Goal: Task Accomplishment & Management: Manage account settings

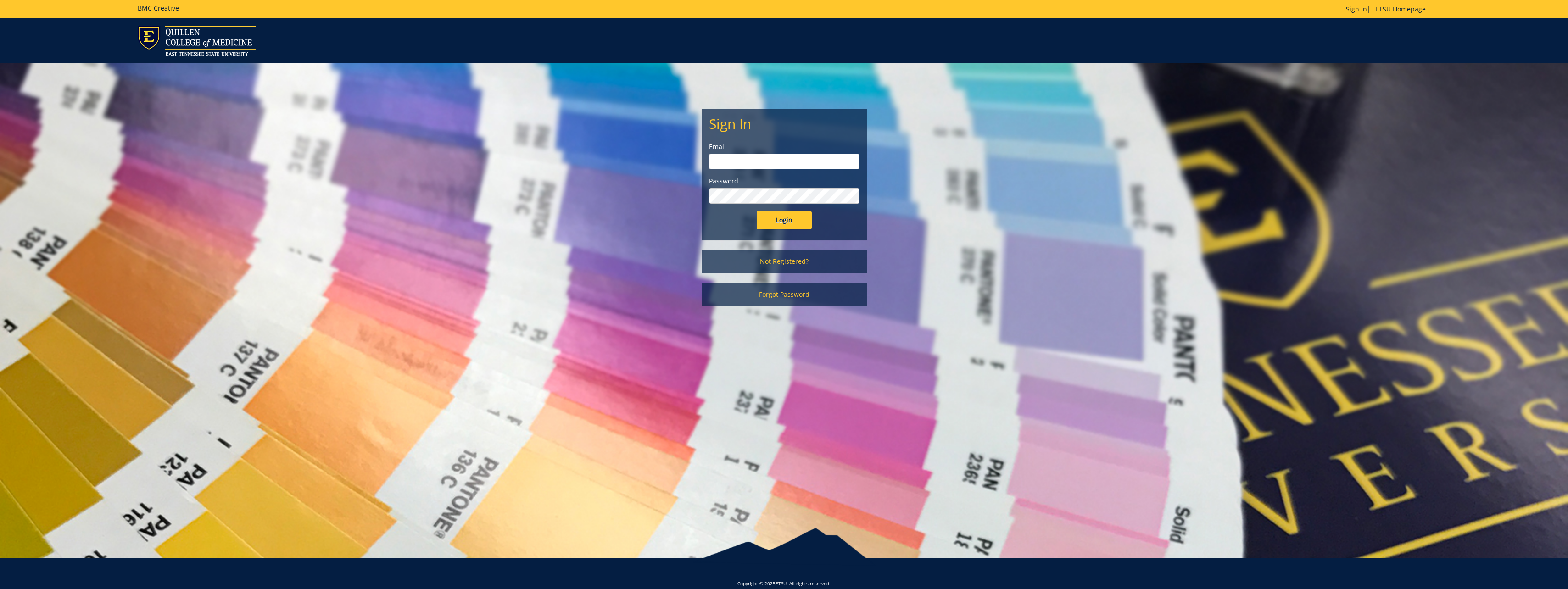
click at [756, 164] on input "email" at bounding box center [784, 162] width 150 height 16
type input "[EMAIL_ADDRESS][DOMAIN_NAME]"
click at [779, 223] on input "Login" at bounding box center [784, 220] width 55 height 18
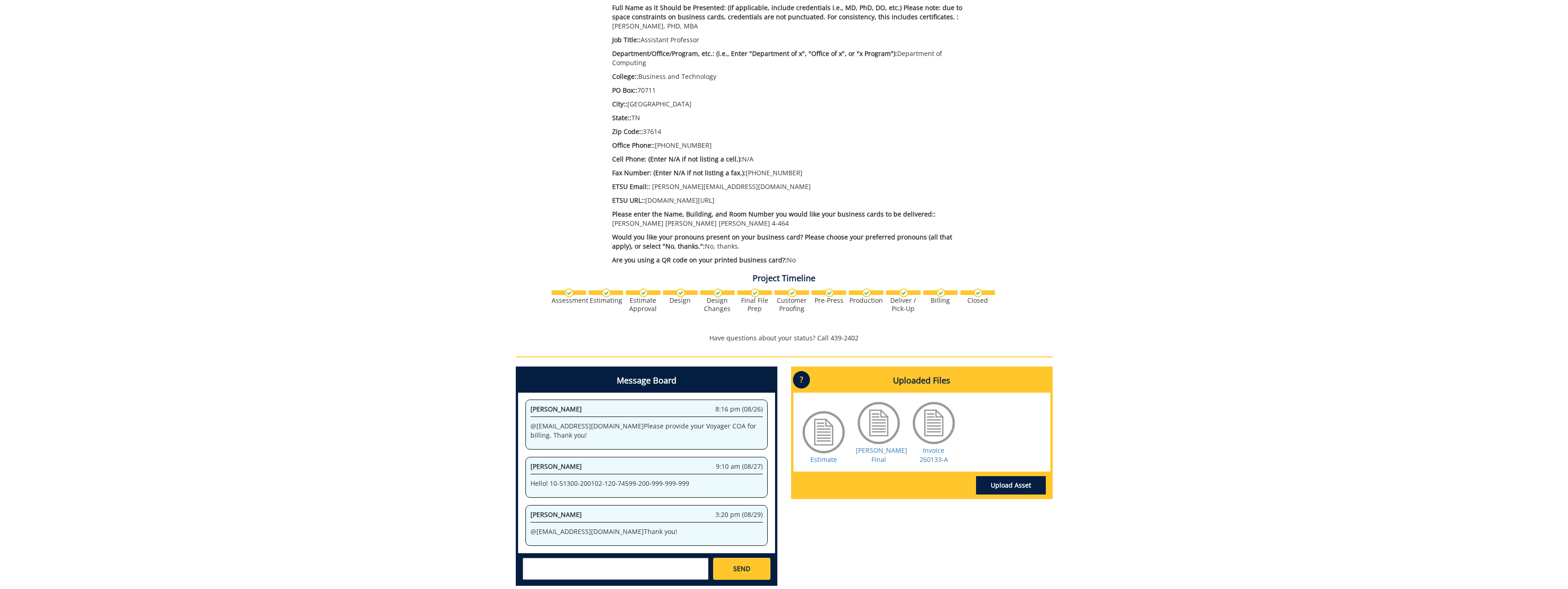
scroll to position [359, 0]
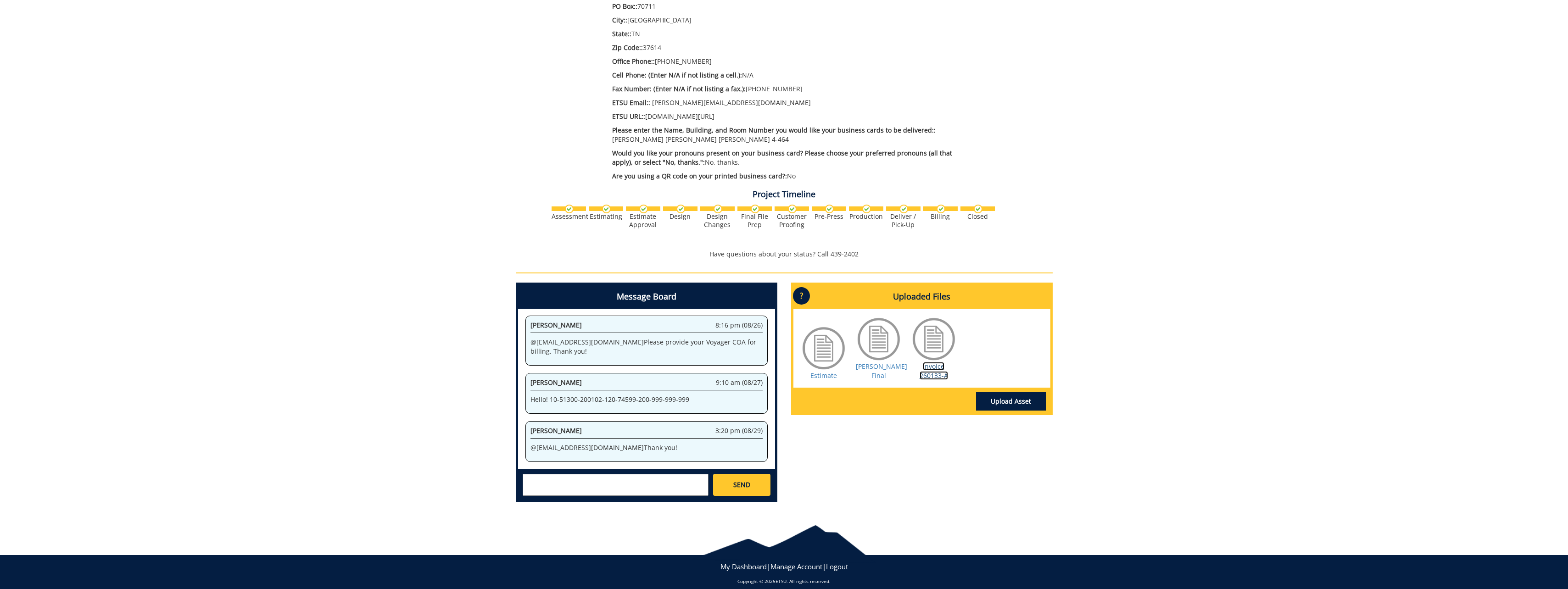
click at [931, 362] on link "Invoice 260133-A" at bounding box center [934, 371] width 29 height 18
